Goal: Task Accomplishment & Management: Manage account settings

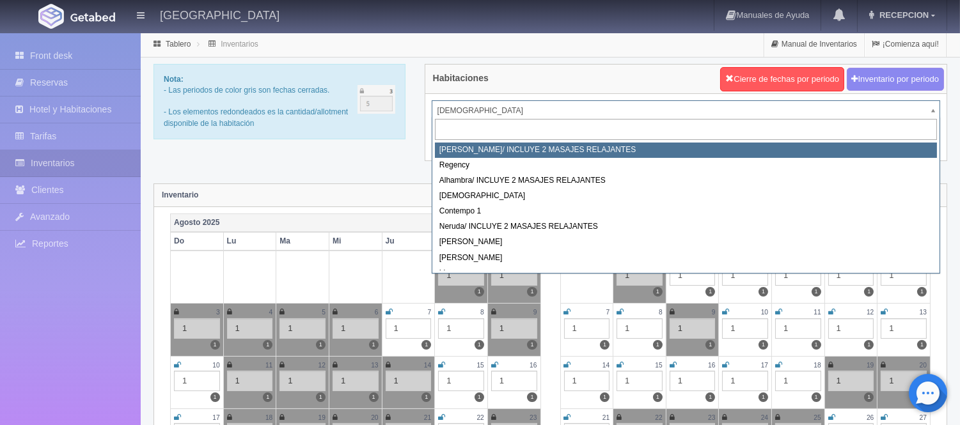
select select "717"
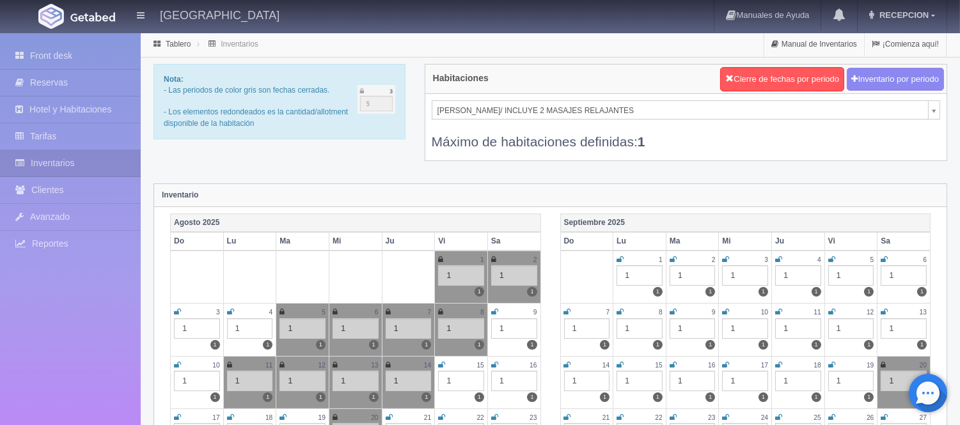
click at [724, 260] on icon at bounding box center [725, 260] width 7 height 8
click at [777, 260] on icon at bounding box center [778, 260] width 7 height 8
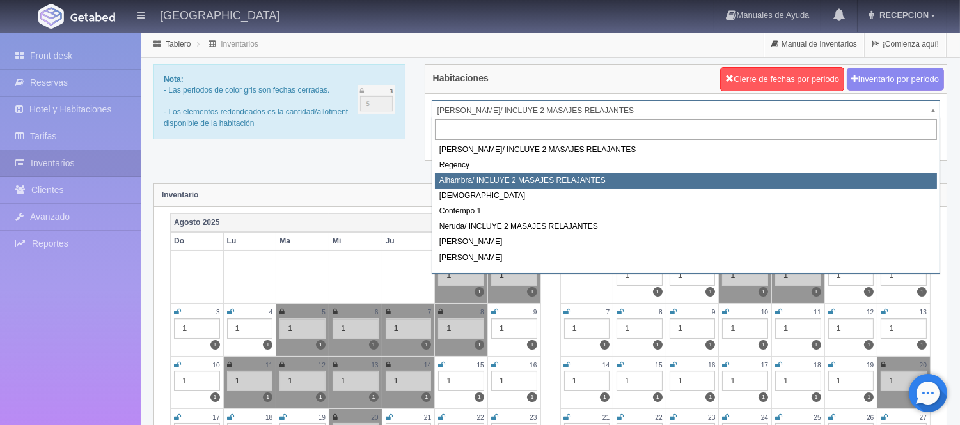
select select "719"
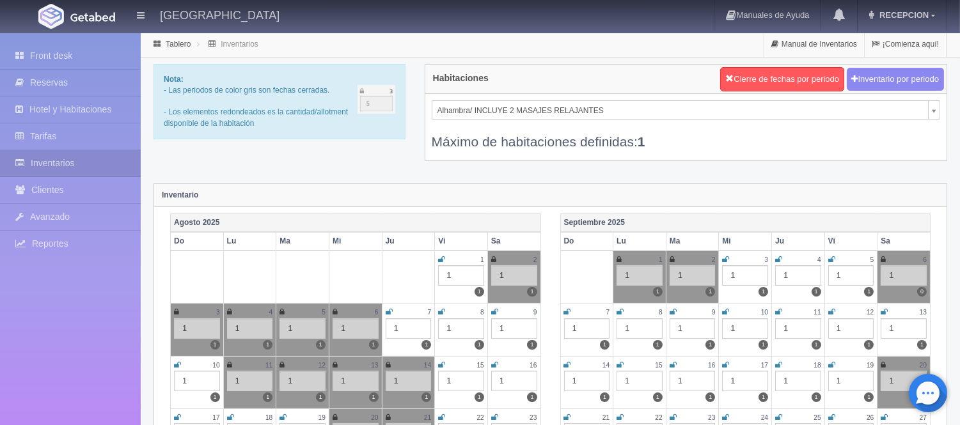
click at [728, 258] on icon at bounding box center [725, 260] width 7 height 8
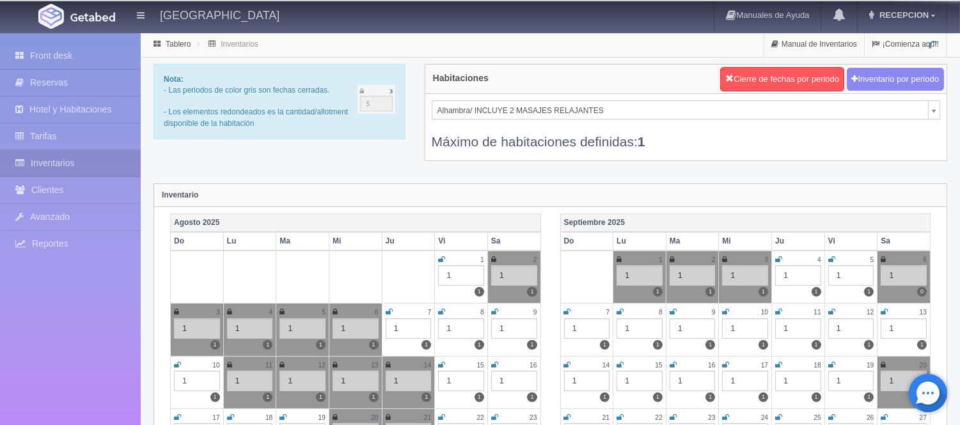
click at [780, 259] on icon at bounding box center [778, 260] width 7 height 8
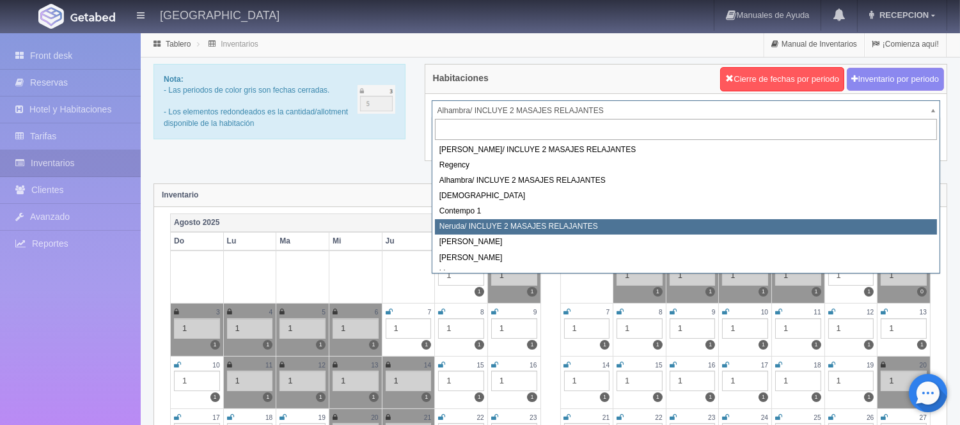
select select "722"
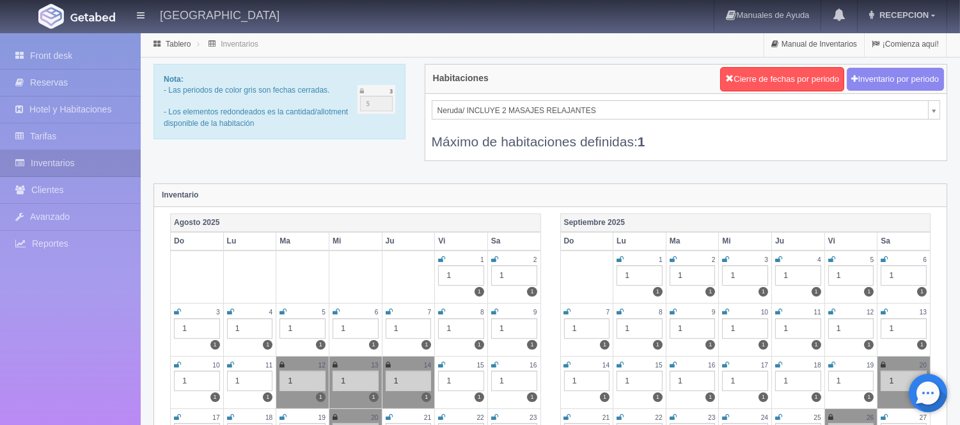
click at [724, 258] on icon at bounding box center [725, 260] width 7 height 8
click at [779, 257] on icon at bounding box center [778, 260] width 7 height 8
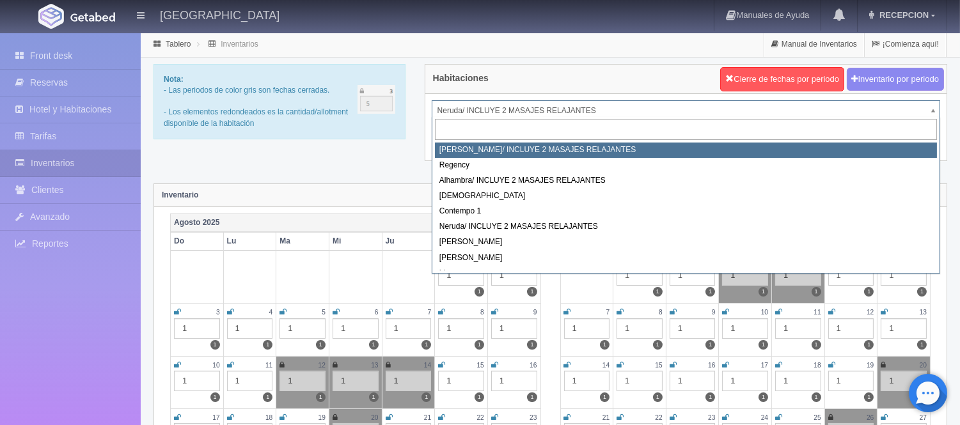
select select "717"
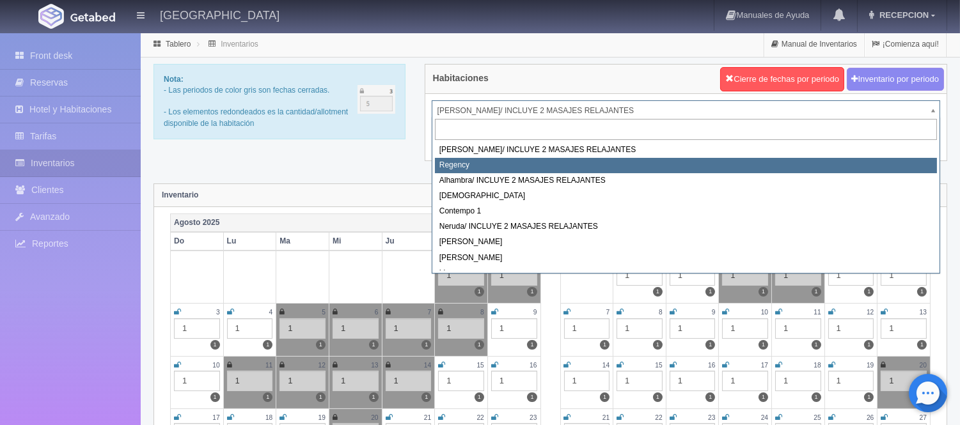
select select "718"
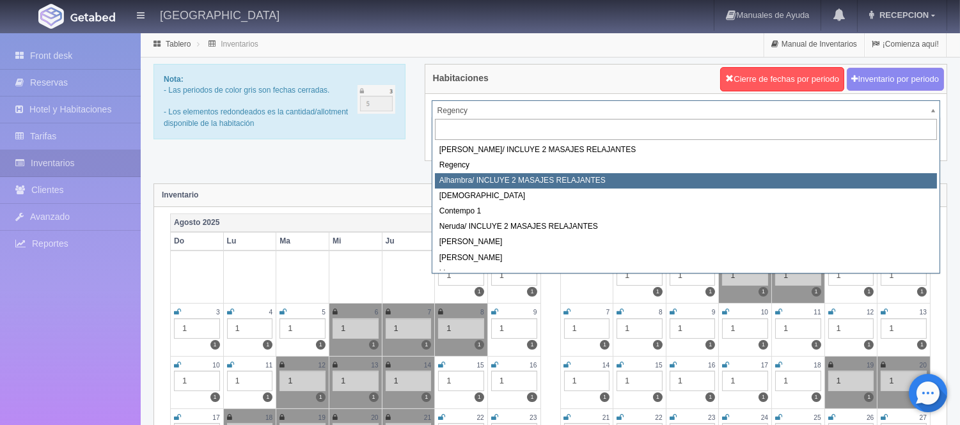
select select "719"
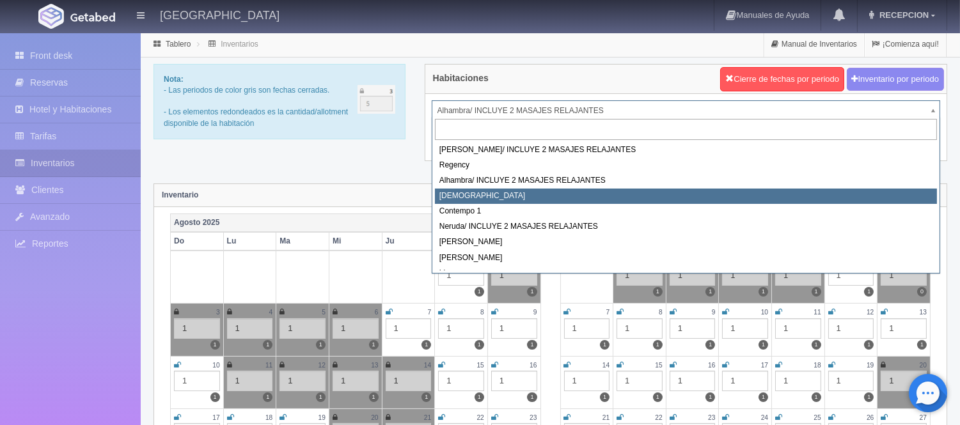
select select "720"
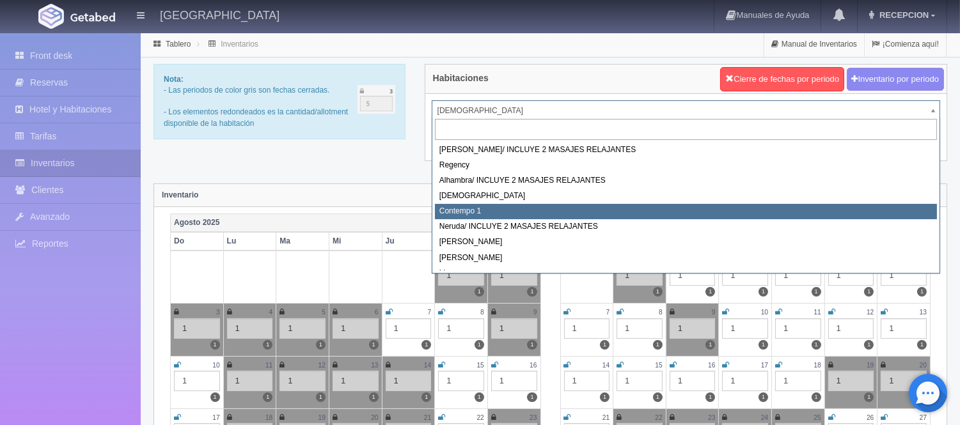
select select "721"
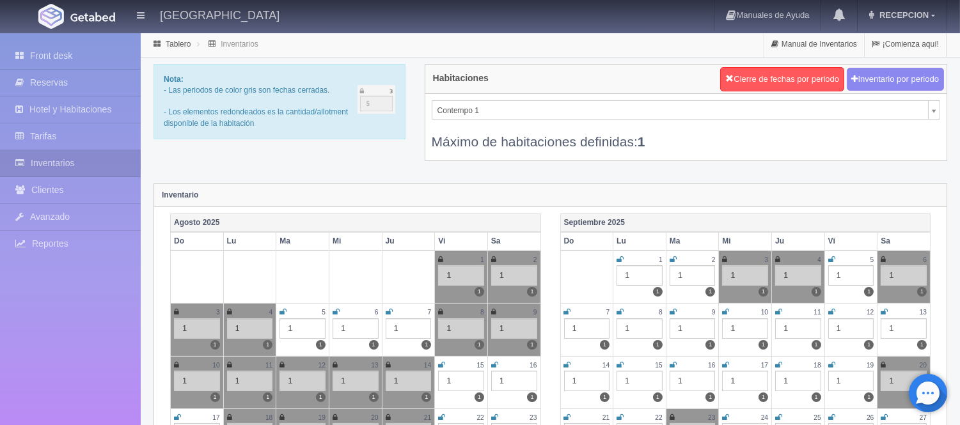
click at [468, 99] on div "Contempo 1 Maria Antonieta/ INCLUYE 2 MASAJES RELAJANTES Regency Alhambra/ INCL…" at bounding box center [685, 127] width 521 height 67
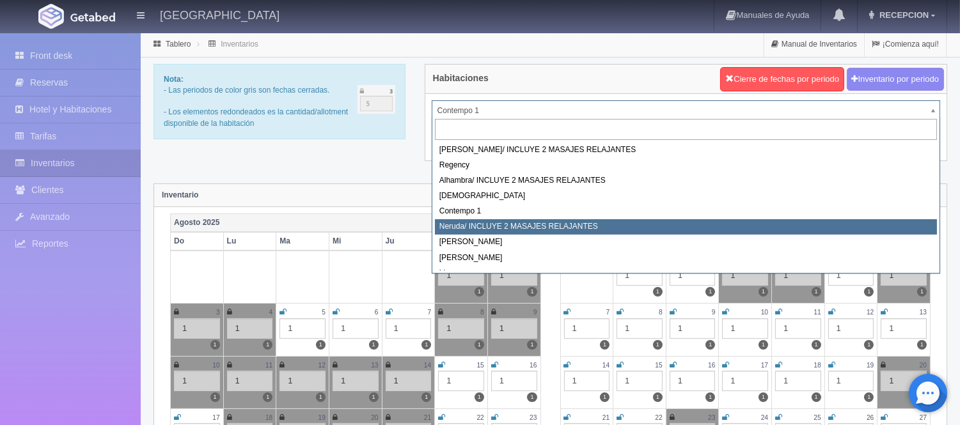
select select "722"
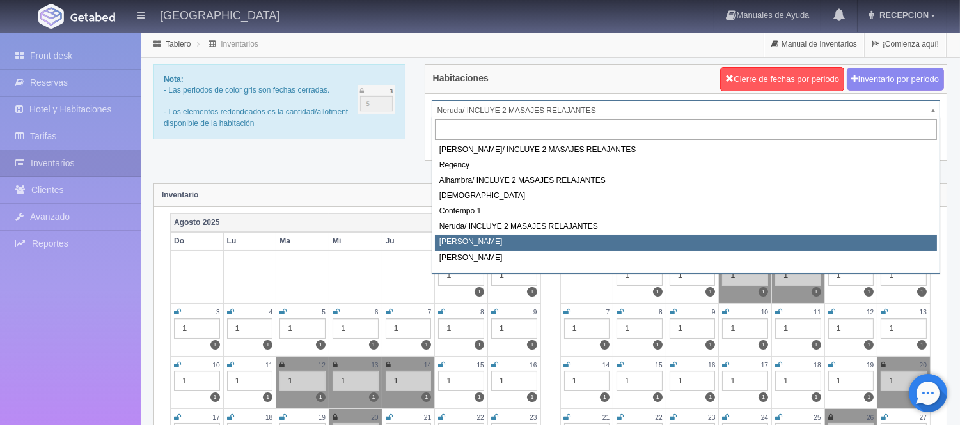
select select "723"
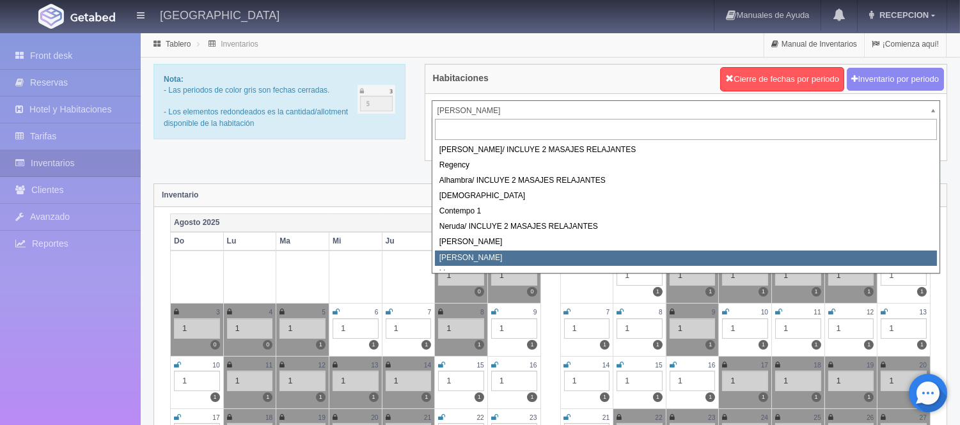
select select "724"
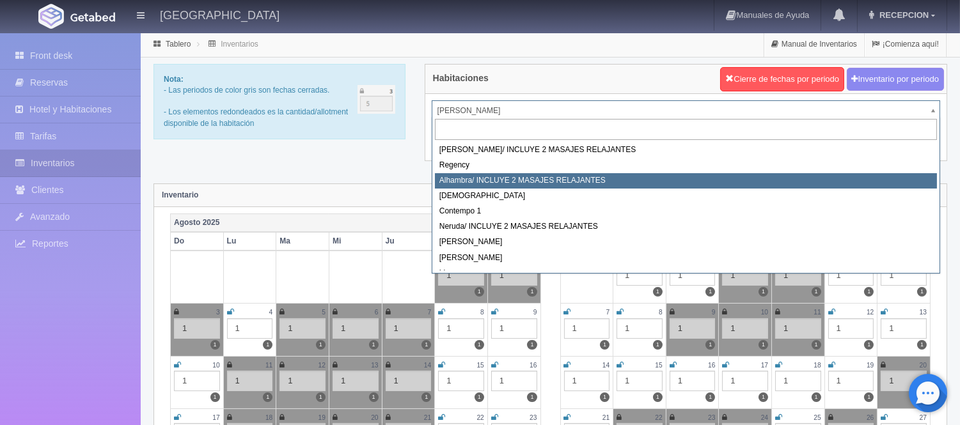
scroll to position [71, 0]
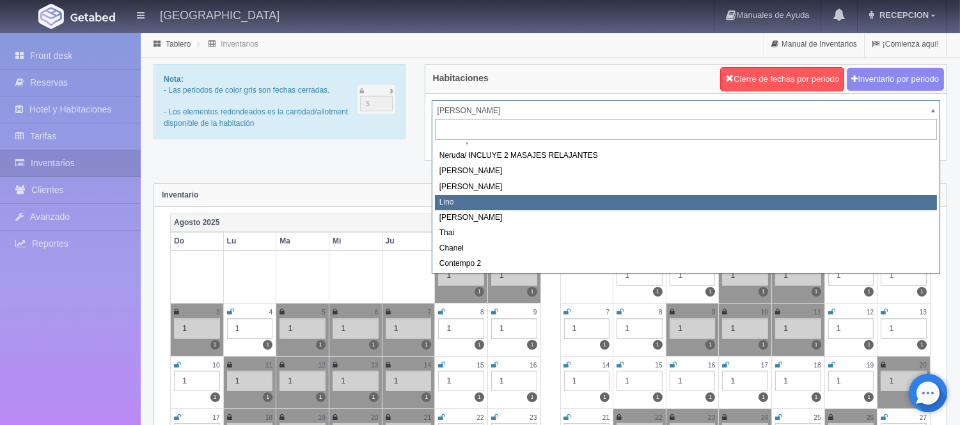
select select "725"
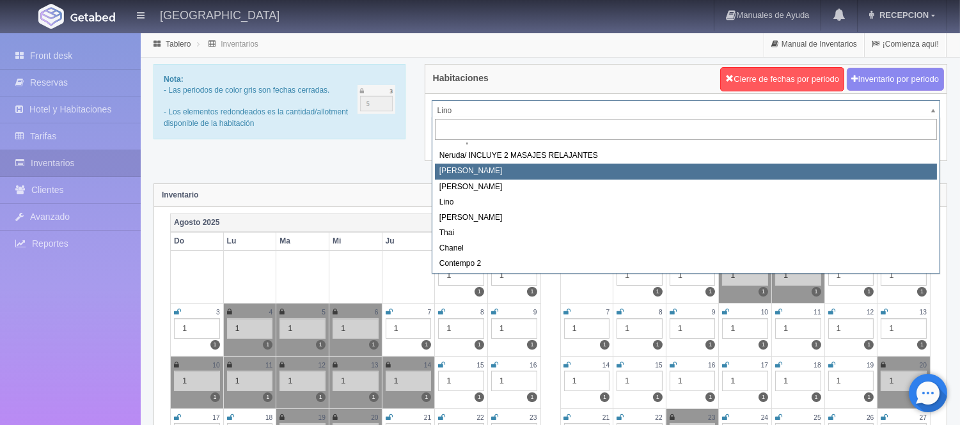
scroll to position [72, 0]
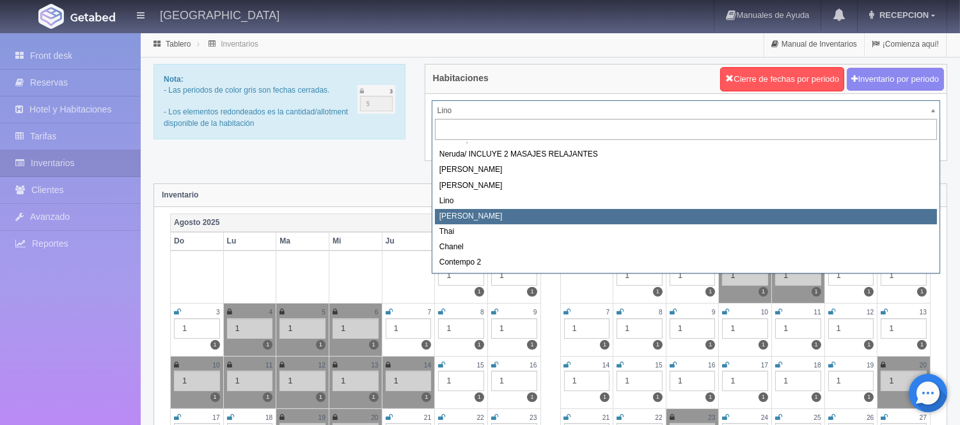
select select "726"
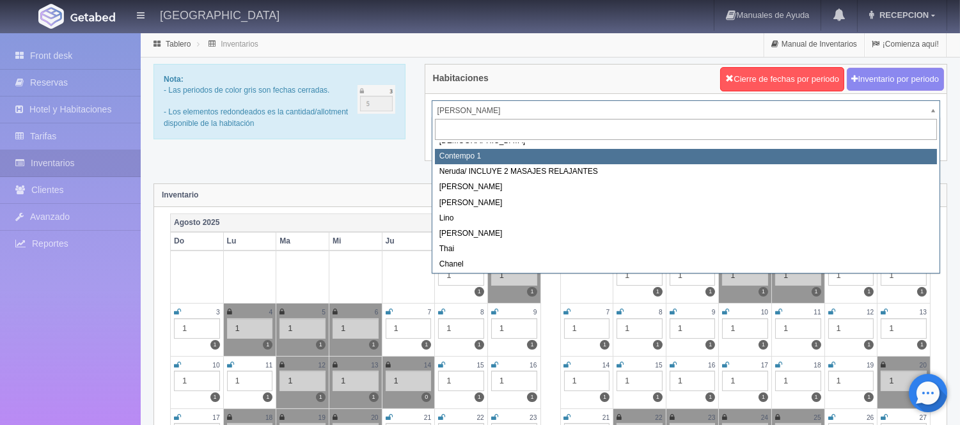
scroll to position [72, 0]
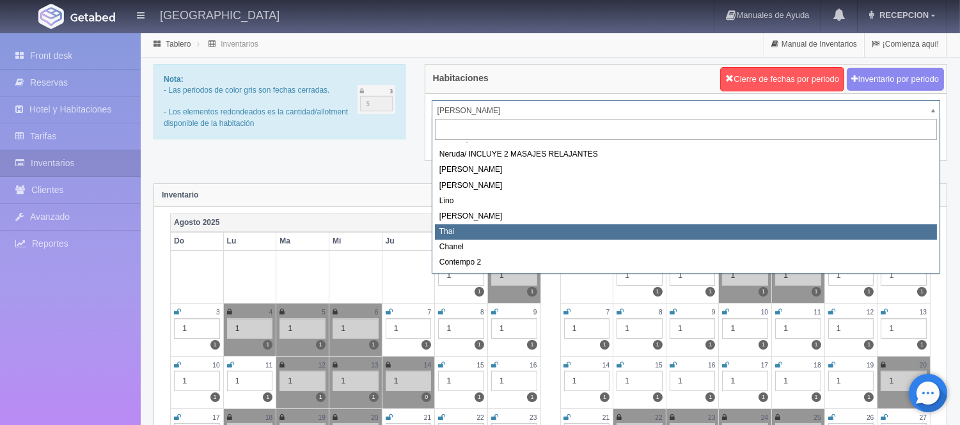
select select "727"
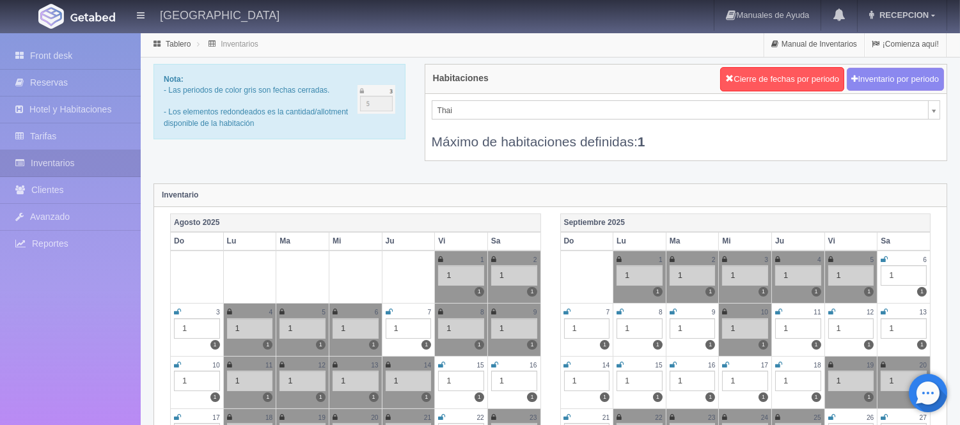
scroll to position [36, 0]
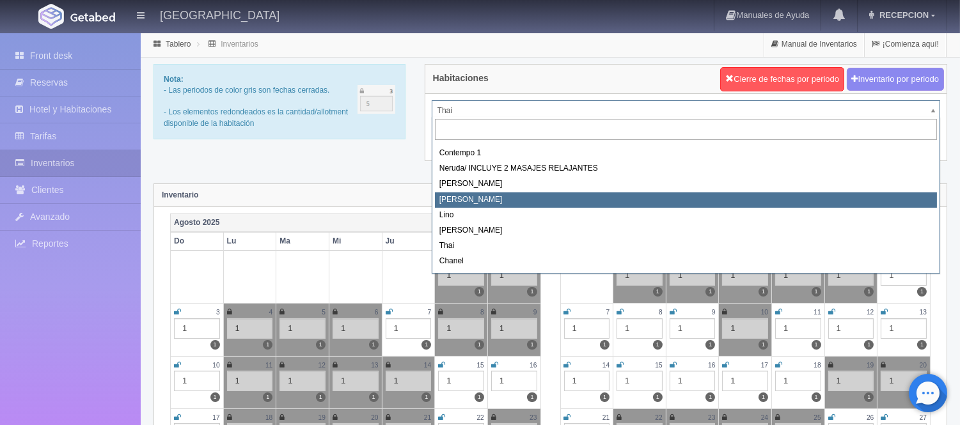
scroll to position [72, 0]
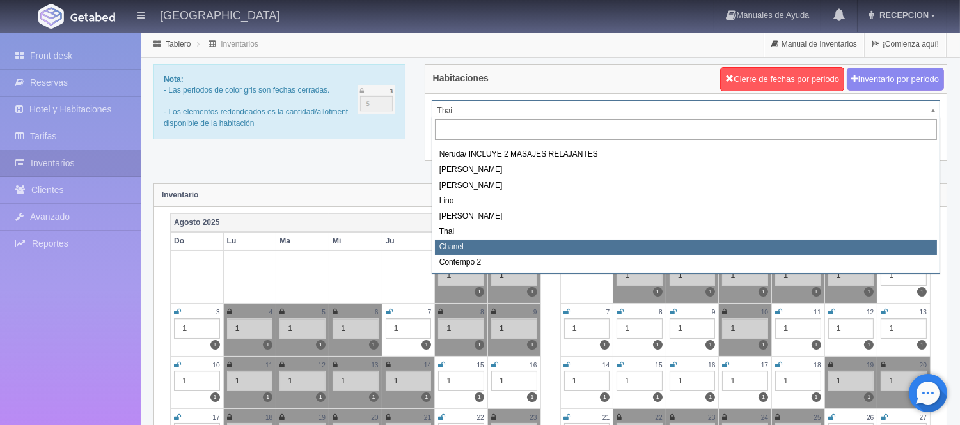
select select "728"
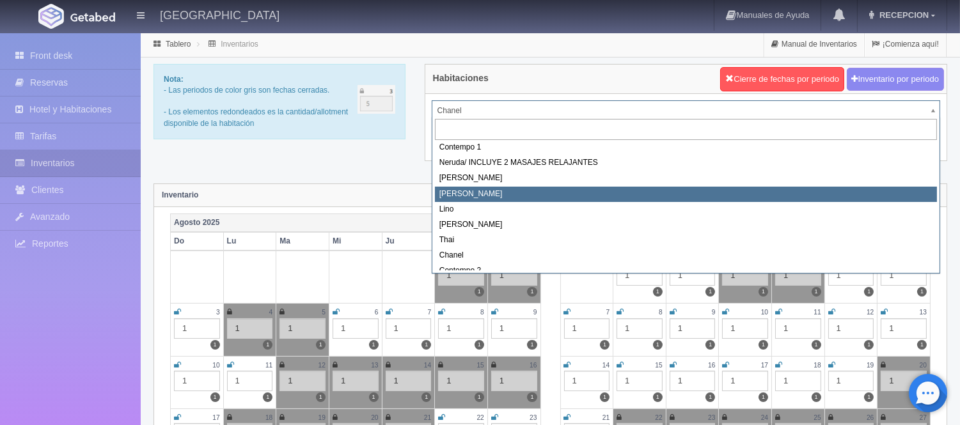
scroll to position [72, 0]
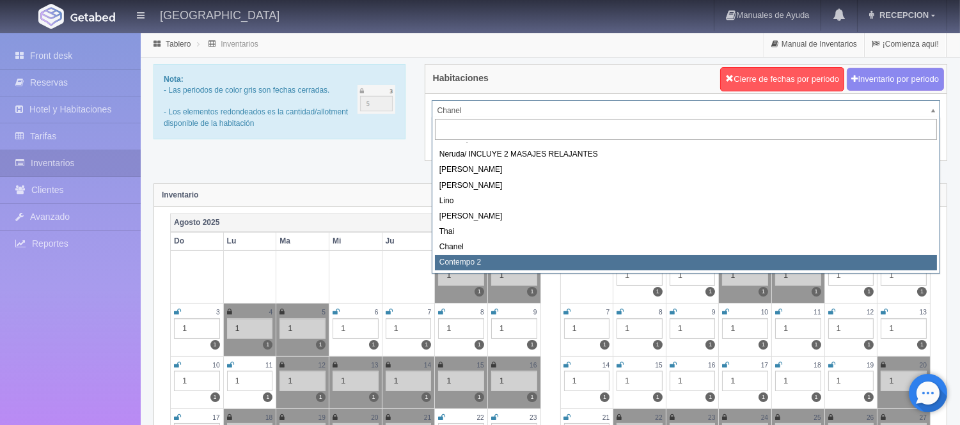
select select "2044"
